Goal: Task Accomplishment & Management: Manage account settings

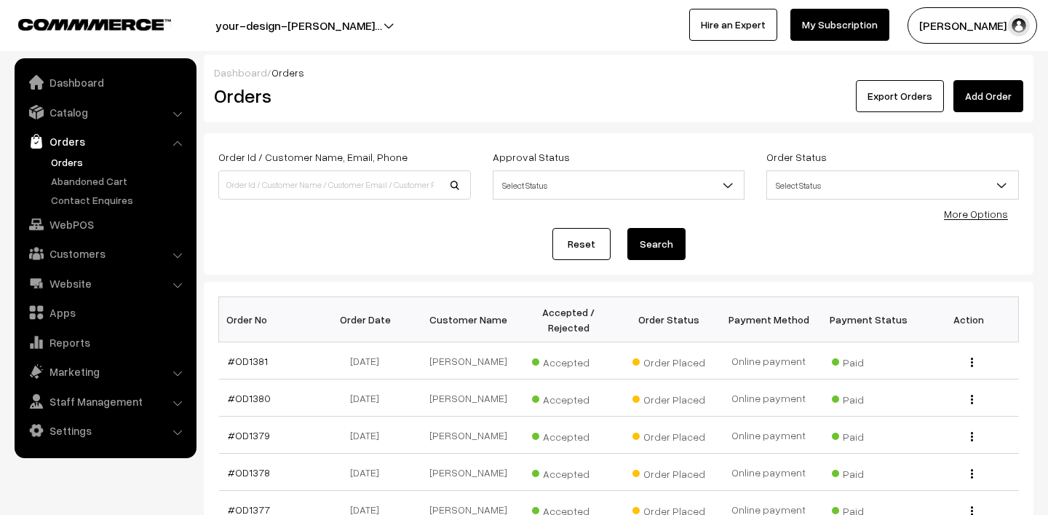
click at [66, 155] on link "Orders" at bounding box center [119, 161] width 144 height 15
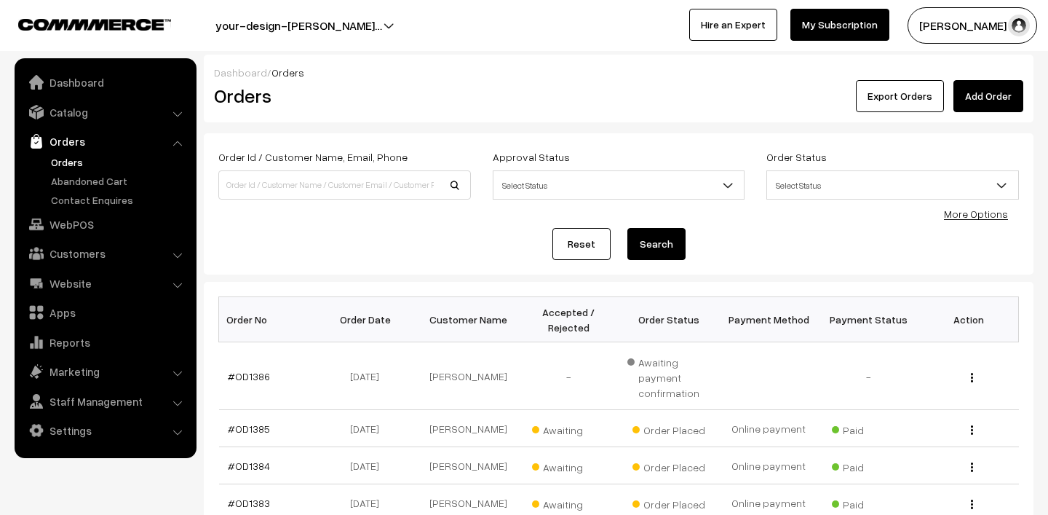
scroll to position [175, 0]
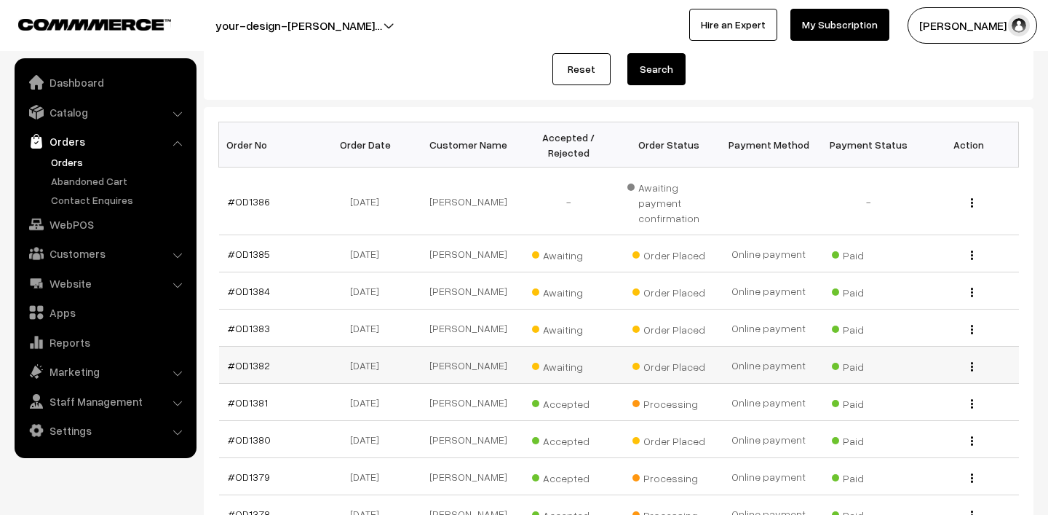
click at [562, 370] on span "Awaiting" at bounding box center [568, 364] width 73 height 19
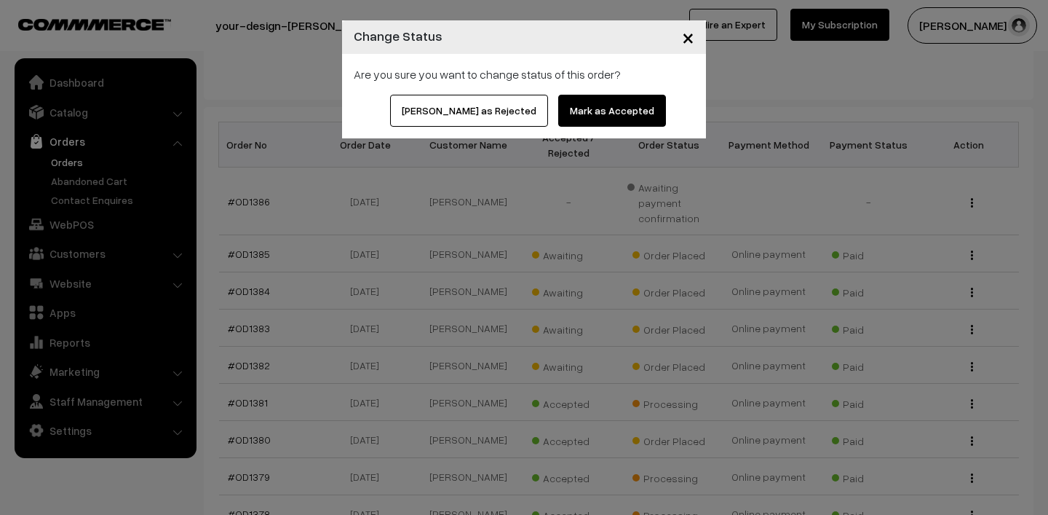
click at [598, 95] on button "Mark as Accepted" at bounding box center [612, 111] width 108 height 32
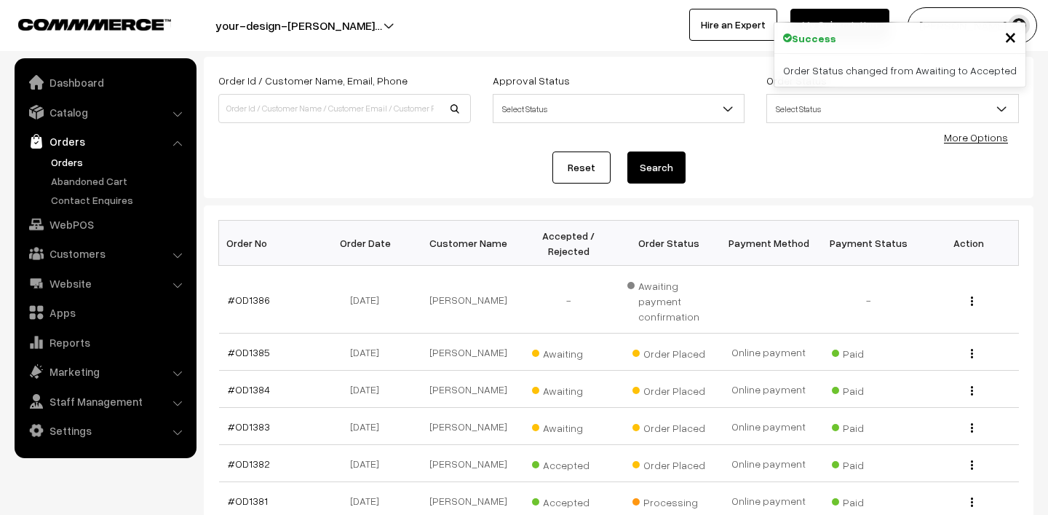
scroll to position [107, 0]
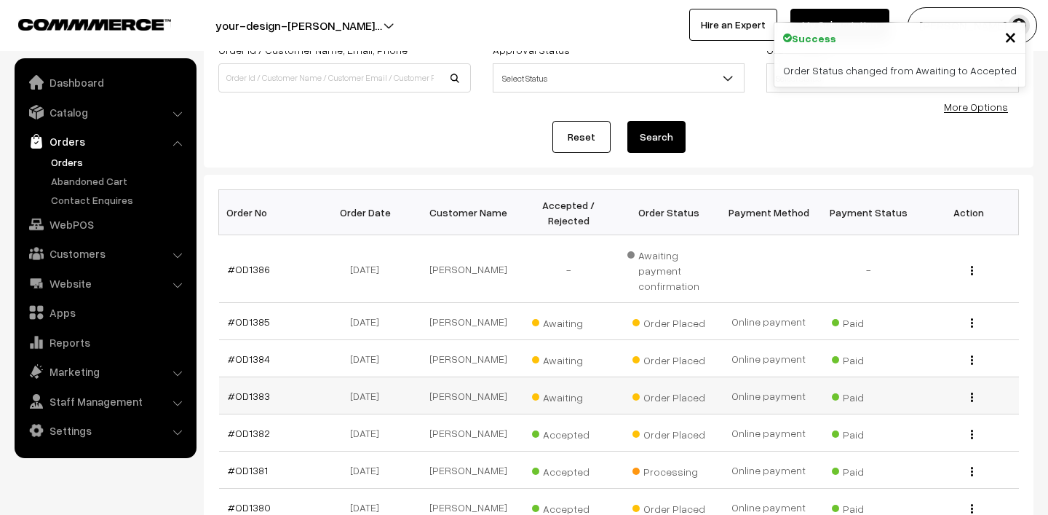
click at [560, 400] on span "Awaiting" at bounding box center [568, 395] width 73 height 19
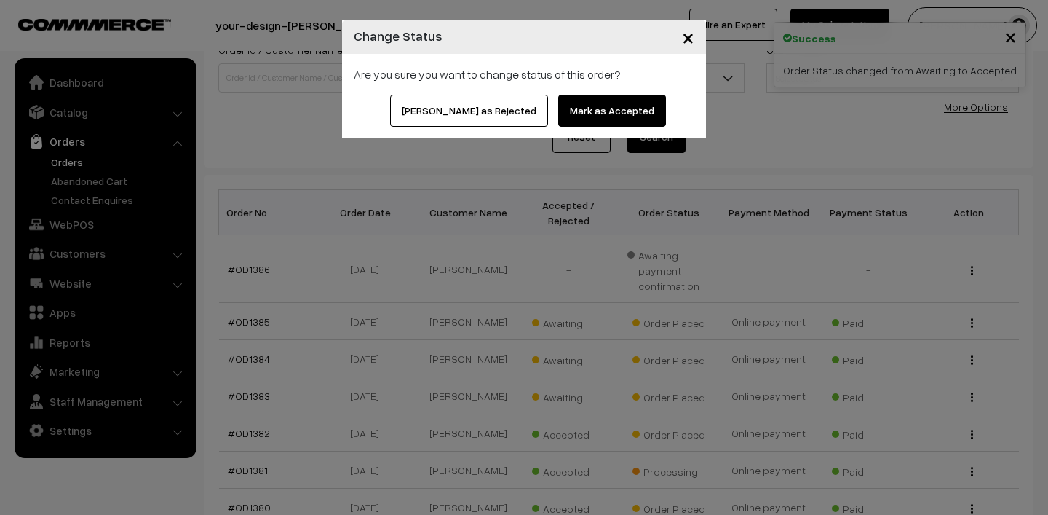
click at [564, 103] on button "Mark as Accepted" at bounding box center [612, 111] width 108 height 32
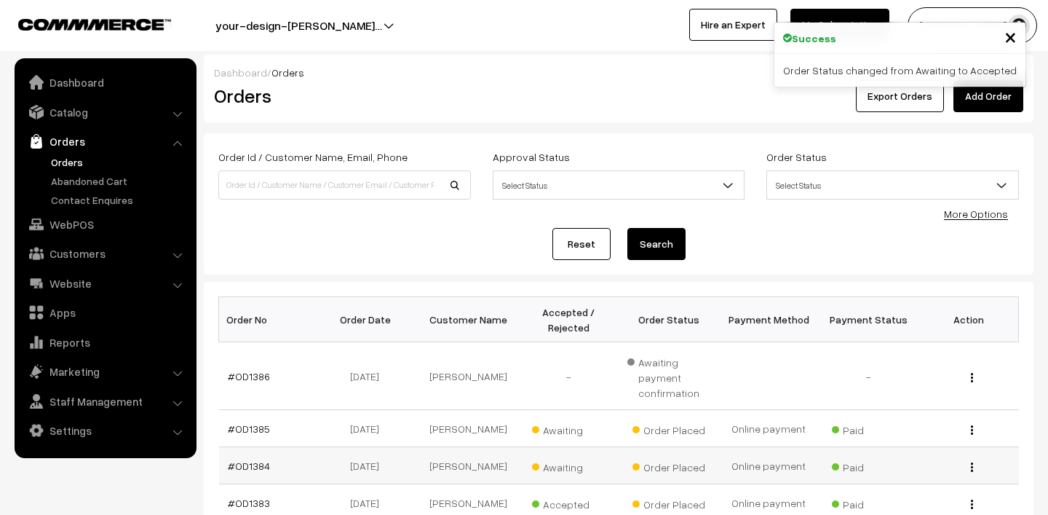
click at [569, 467] on span "Awaiting" at bounding box center [568, 465] width 73 height 19
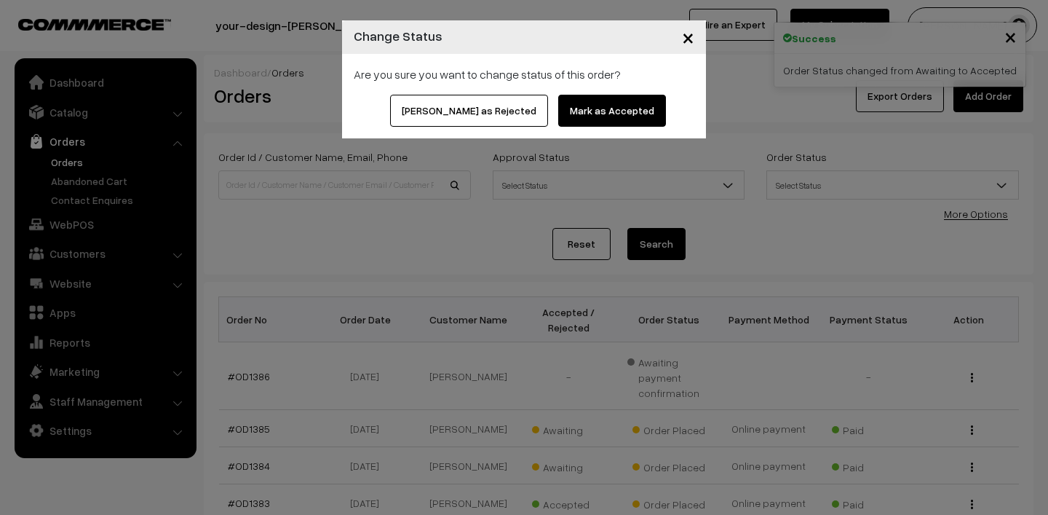
click at [568, 119] on button "Mark as Accepted" at bounding box center [612, 111] width 108 height 32
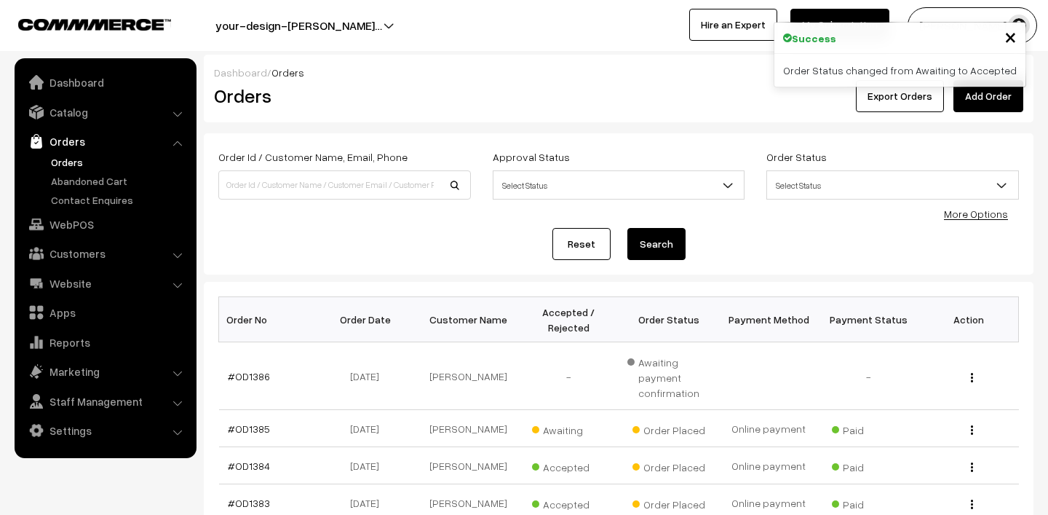
scroll to position [41, 0]
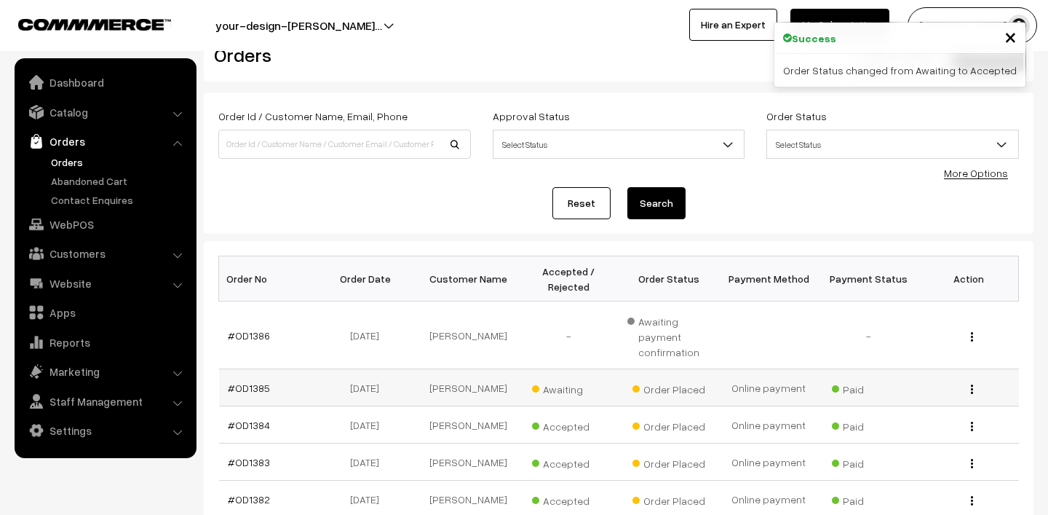
click at [558, 392] on span "Awaiting" at bounding box center [568, 387] width 73 height 19
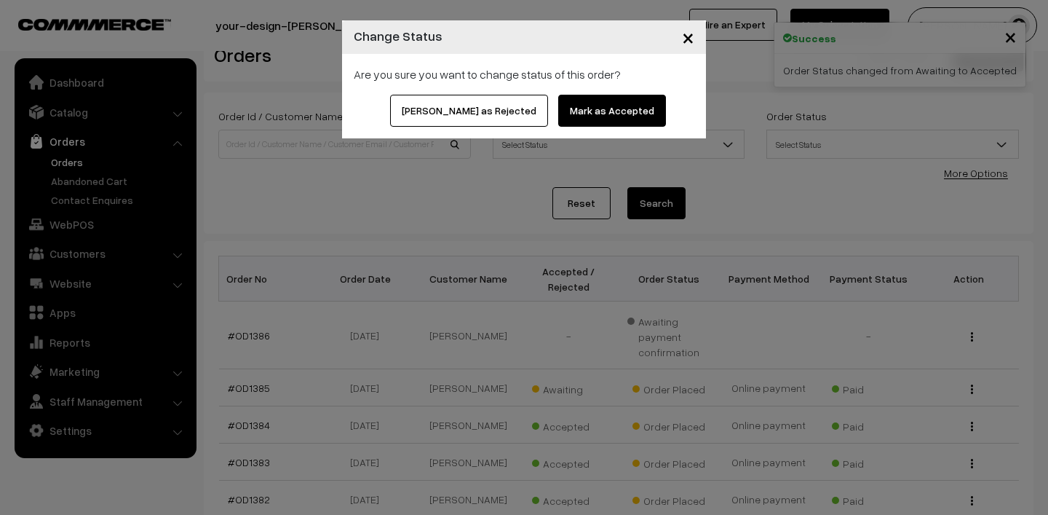
click at [573, 101] on button "Mark as Accepted" at bounding box center [612, 111] width 108 height 32
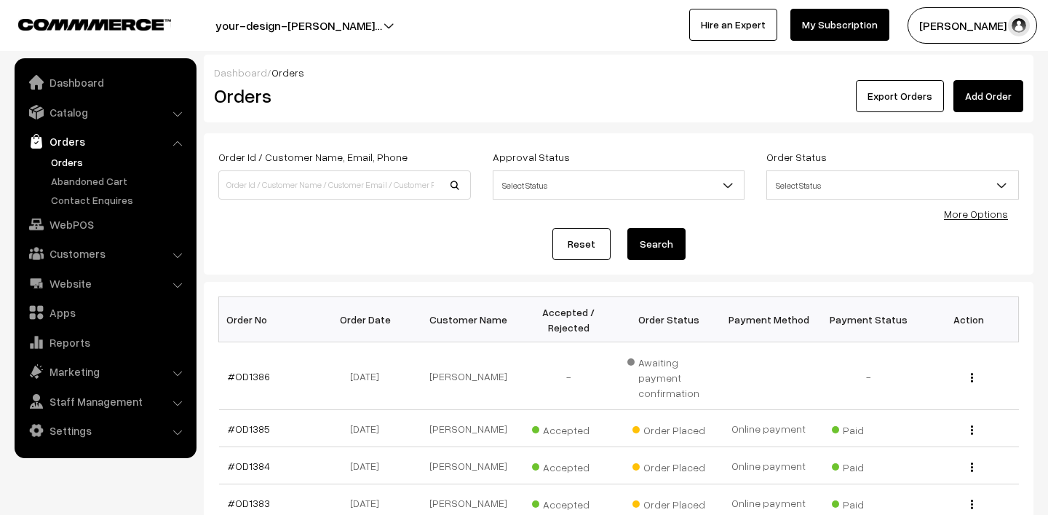
click at [957, 24] on button "[PERSON_NAME] N.P" at bounding box center [973, 25] width 130 height 36
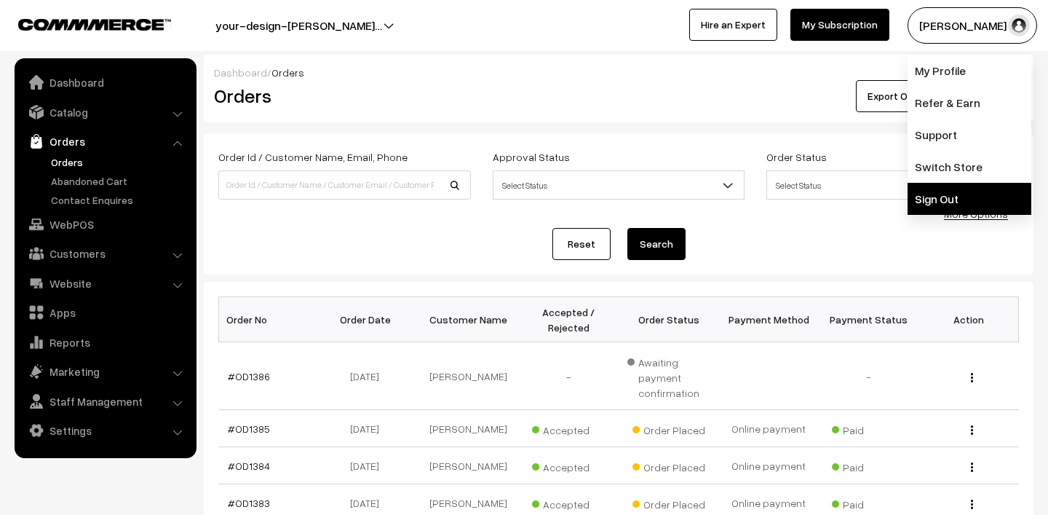
click at [942, 189] on link "Sign Out" at bounding box center [970, 199] width 124 height 32
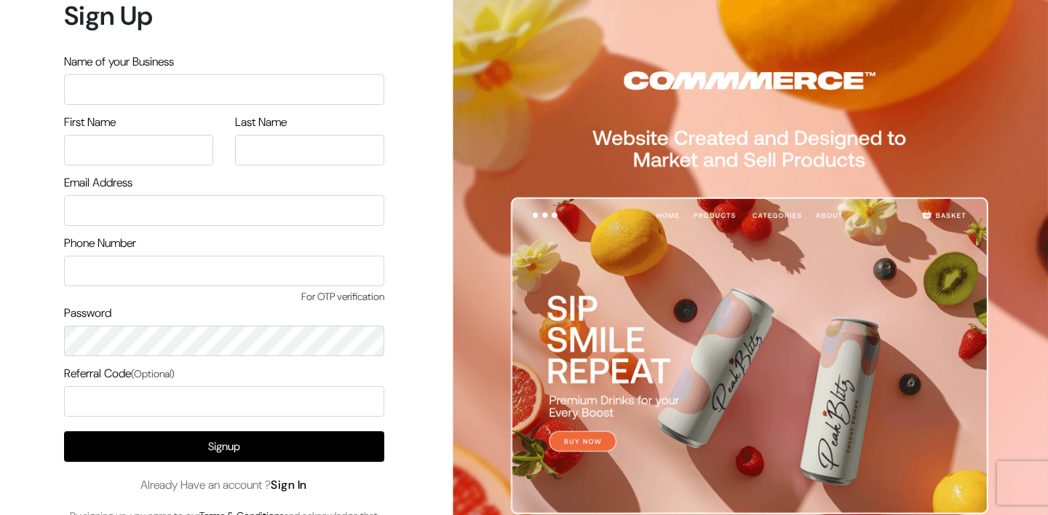
click at [307, 481] on link "Sign In" at bounding box center [289, 484] width 36 height 15
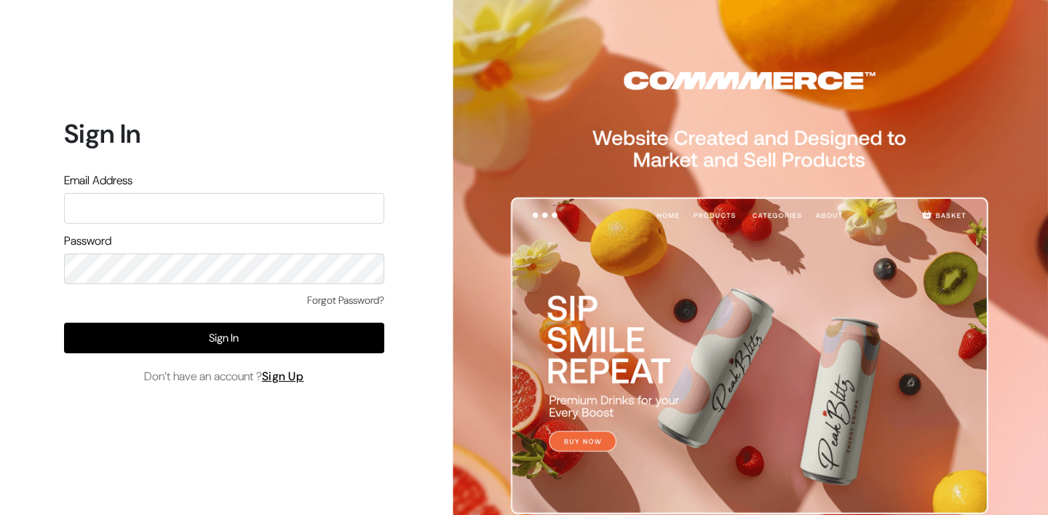
click at [249, 217] on input "text" at bounding box center [224, 208] width 320 height 31
type input "[EMAIL_ADDRESS][DOMAIN_NAME]"
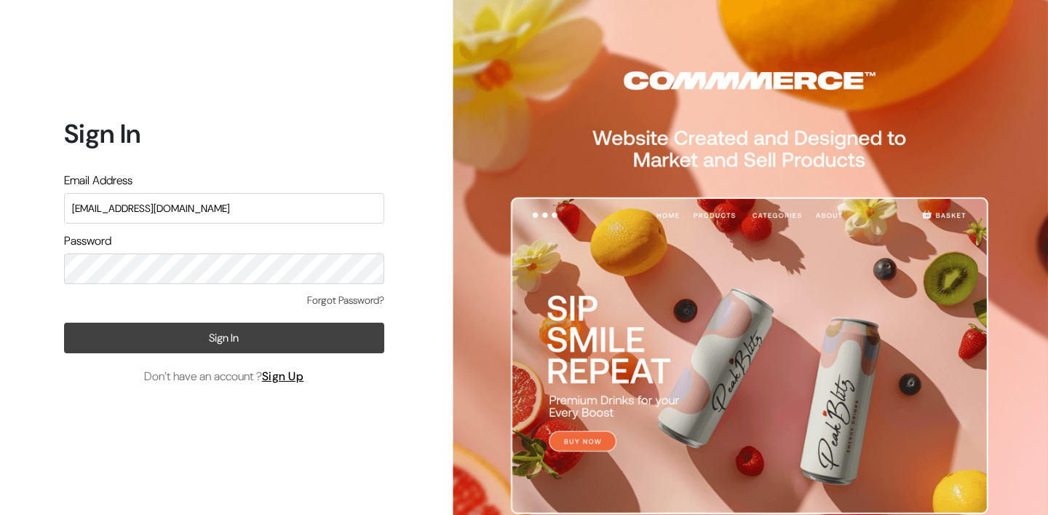
click at [261, 339] on button "Sign In" at bounding box center [224, 337] width 320 height 31
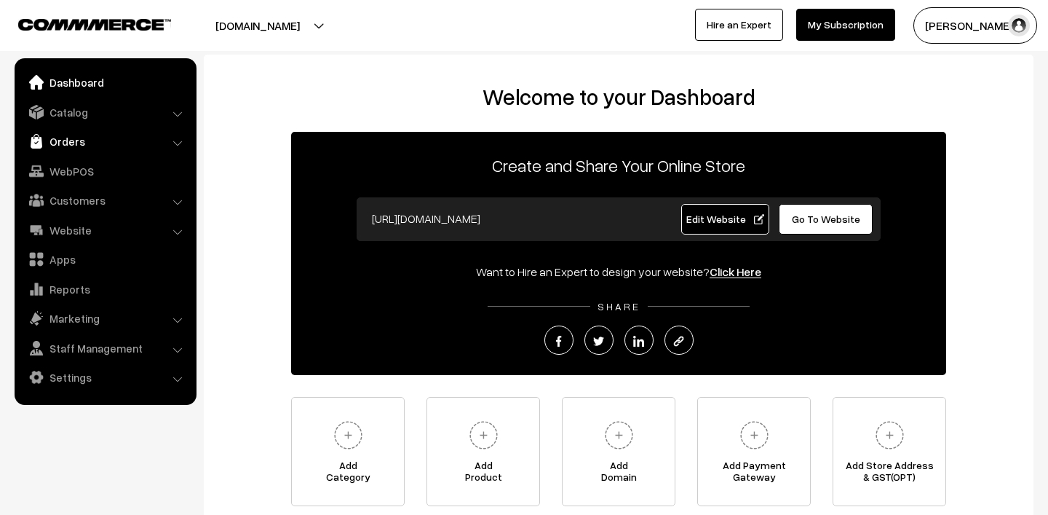
click at [75, 137] on link "Orders" at bounding box center [104, 141] width 173 height 26
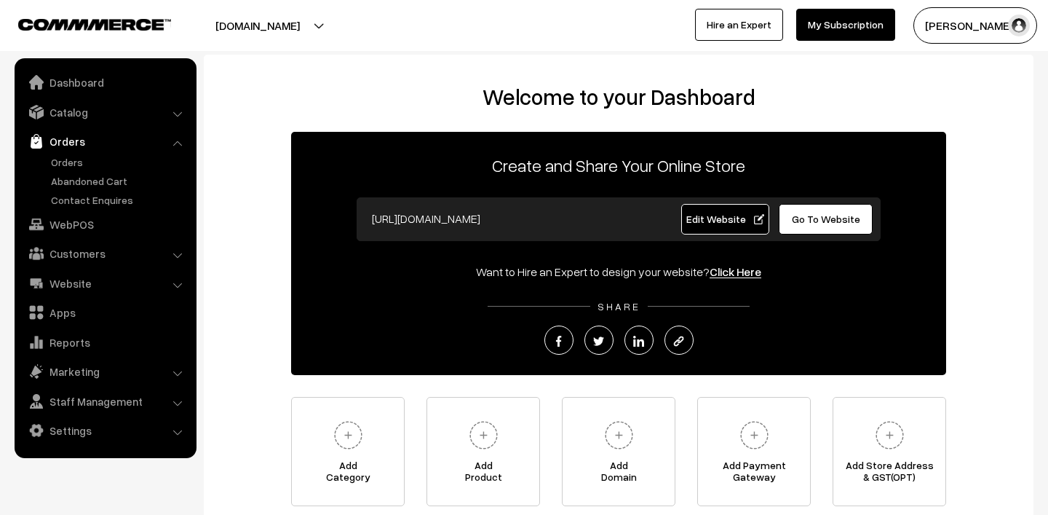
click at [75, 172] on ul "Orders" at bounding box center [105, 180] width 175 height 53
click at [68, 161] on link "Orders" at bounding box center [119, 161] width 144 height 15
